Goal: Share content: Share content

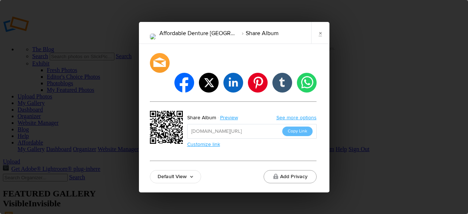
click at [297, 170] on button "Add Privacy" at bounding box center [289, 176] width 53 height 13
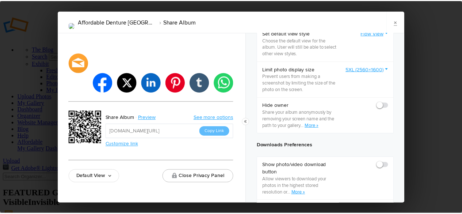
scroll to position [338, 0]
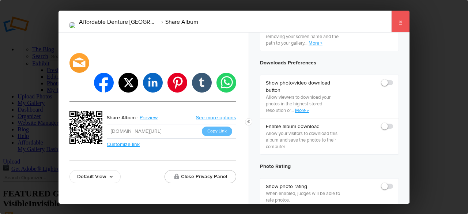
click at [399, 22] on link "×" at bounding box center [400, 22] width 18 height 22
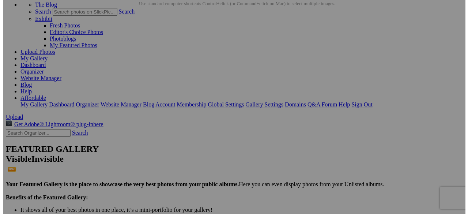
scroll to position [0, 0]
